Goal: Find specific page/section: Find specific page/section

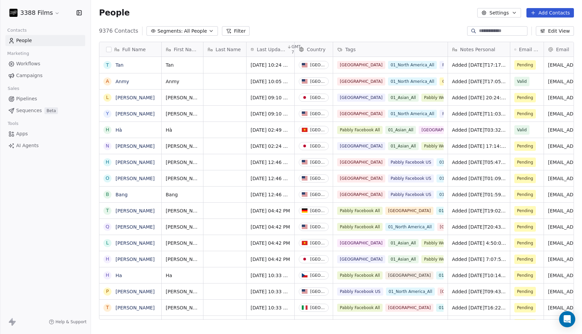
scroll to position [294, 491]
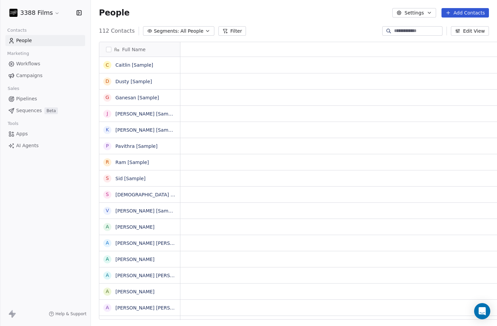
scroll to position [0, 0]
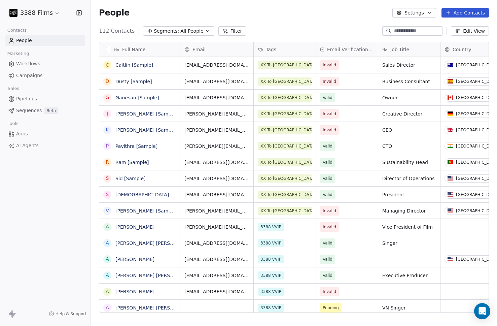
click at [46, 12] on html "3388 Films Contacts People Marketing Workflows Campaigns Sales Pipelines Sequen…" at bounding box center [248, 163] width 497 height 326
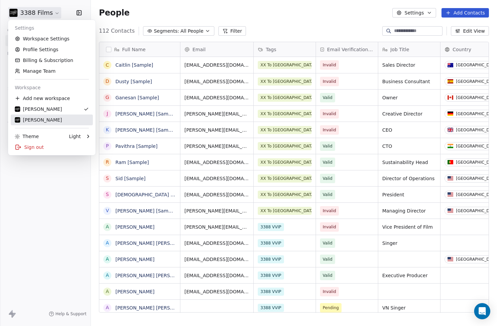
click at [56, 115] on link "[PERSON_NAME]" at bounding box center [52, 119] width 82 height 11
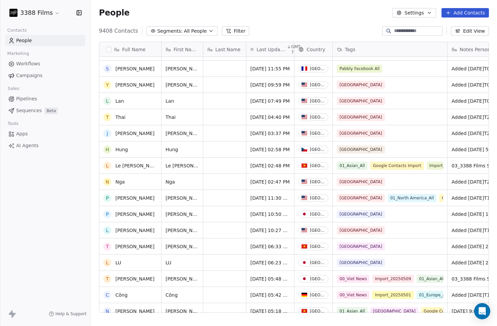
scroll to position [322, 0]
